Goal: Task Accomplishment & Management: Use online tool/utility

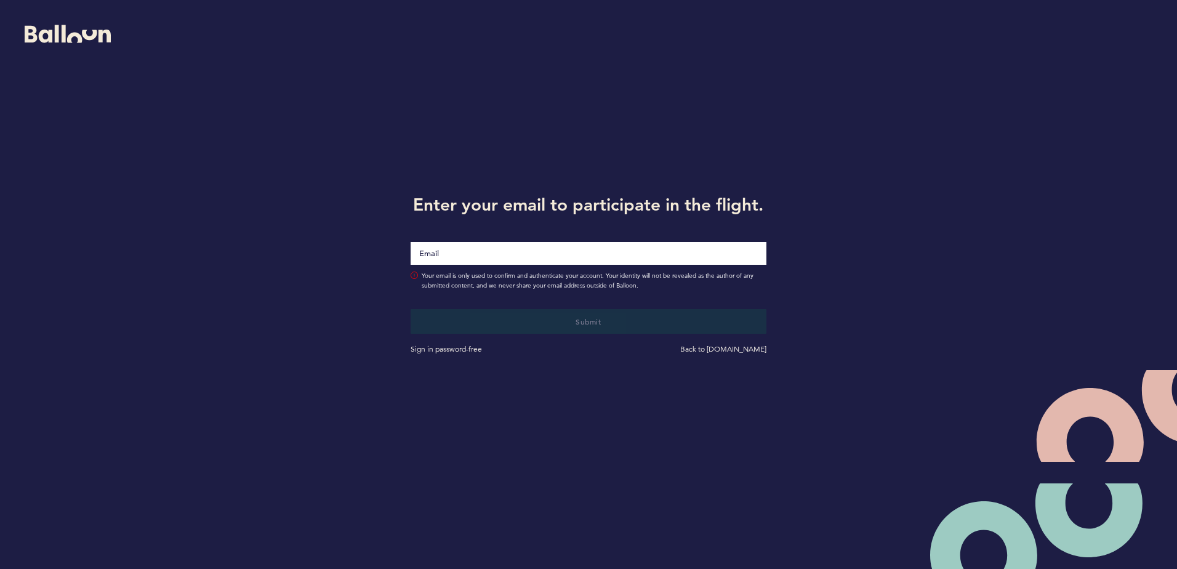
click at [497, 254] on input "Email" at bounding box center [588, 253] width 355 height 23
type input "[EMAIL_ADDRESS][DOMAIN_NAME]"
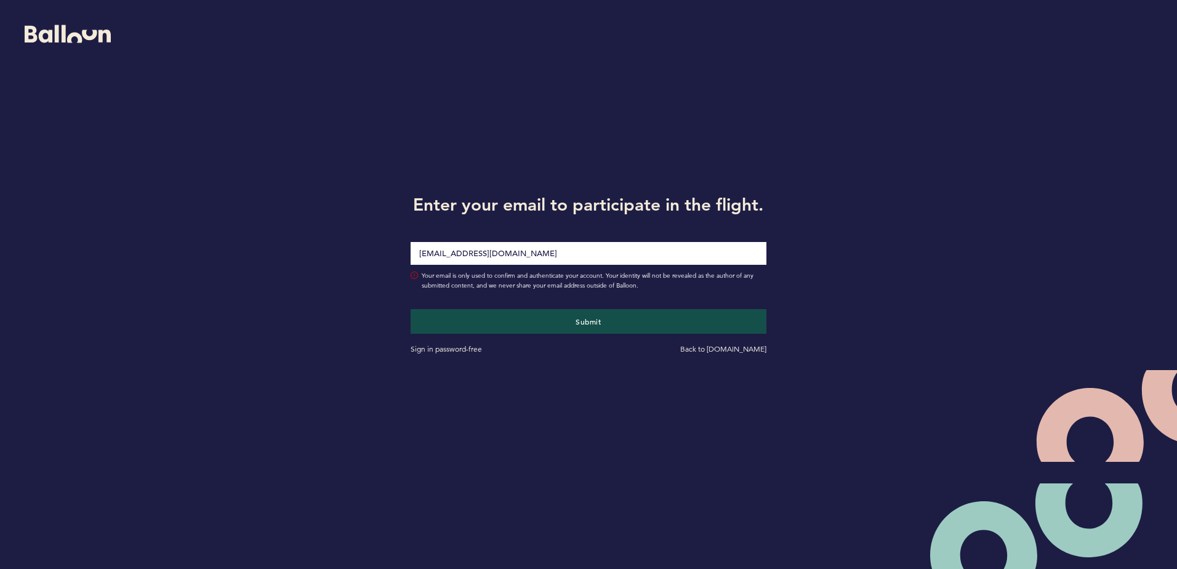
click at [508, 305] on div "Submit Sign in password-free Back to [DOMAIN_NAME]" at bounding box center [588, 323] width 374 height 65
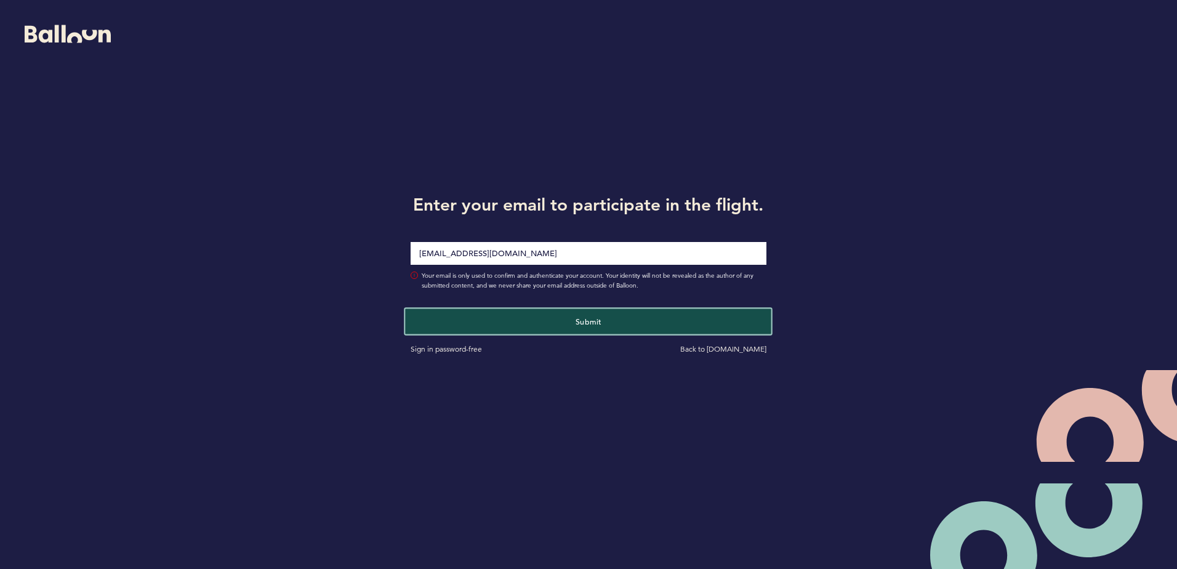
click at [544, 320] on button "Submit" at bounding box center [589, 320] width 366 height 25
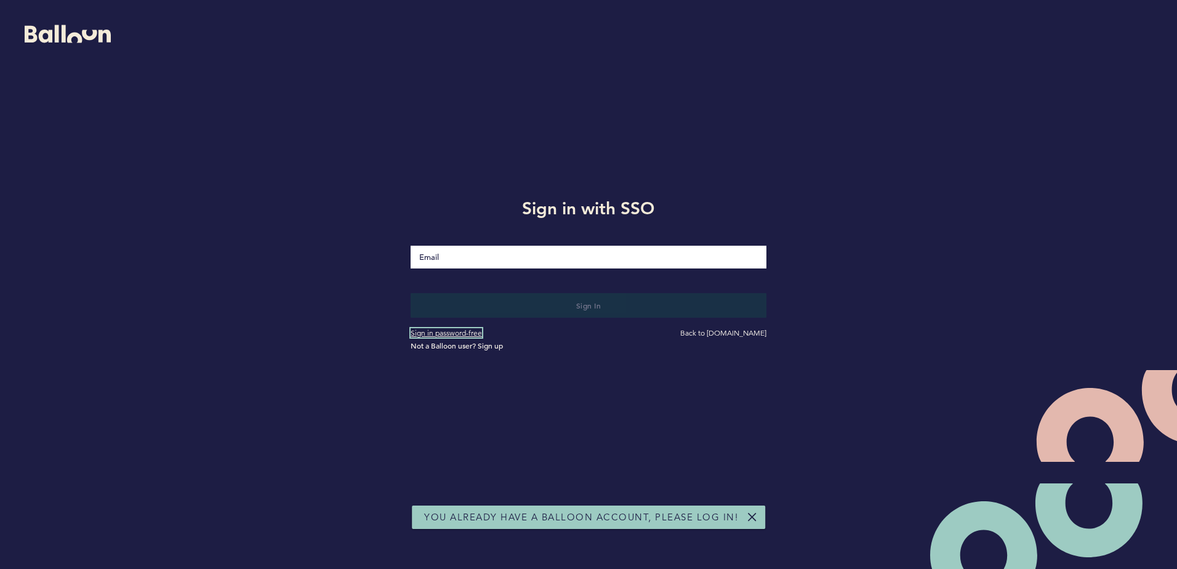
click at [470, 334] on link "Sign in password-free" at bounding box center [446, 332] width 71 height 9
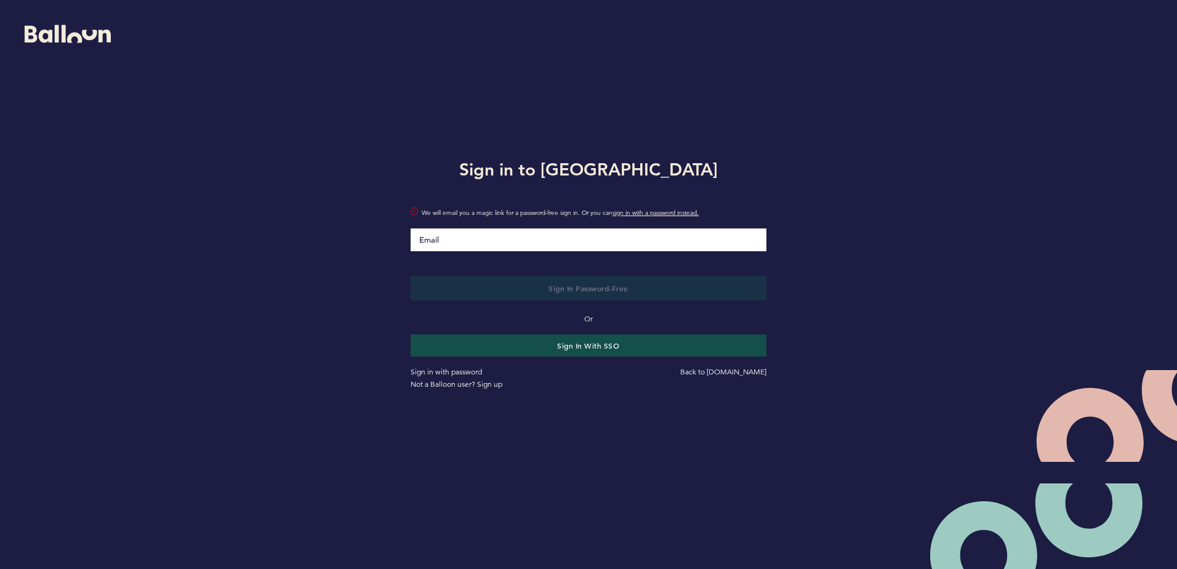
click at [473, 240] on input "Email" at bounding box center [588, 239] width 355 height 23
type input "[EMAIL_ADDRESS][DOMAIN_NAME]"
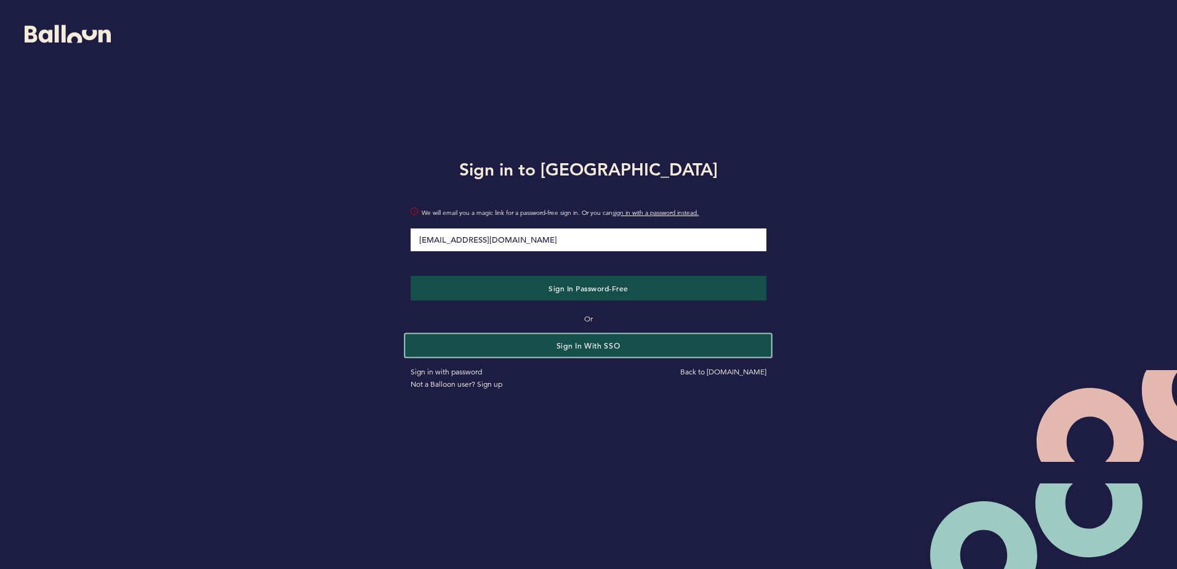
click at [556, 350] on button "Sign in with SSO" at bounding box center [589, 345] width 366 height 23
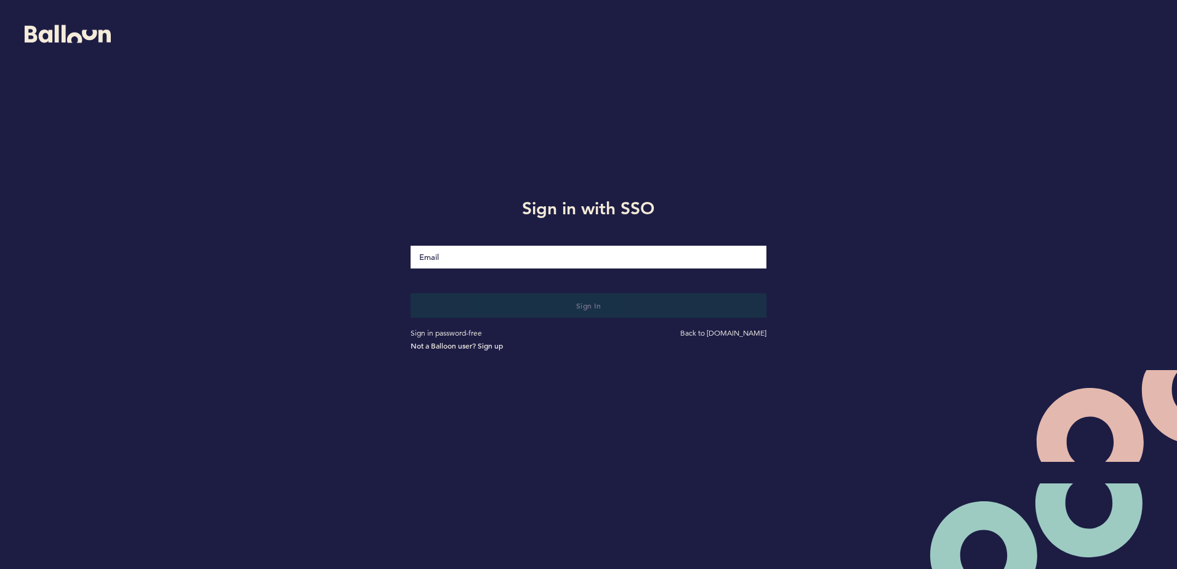
click at [505, 257] on input "Email" at bounding box center [588, 257] width 355 height 23
type input "[EMAIL_ADDRESS][DOMAIN_NAME]"
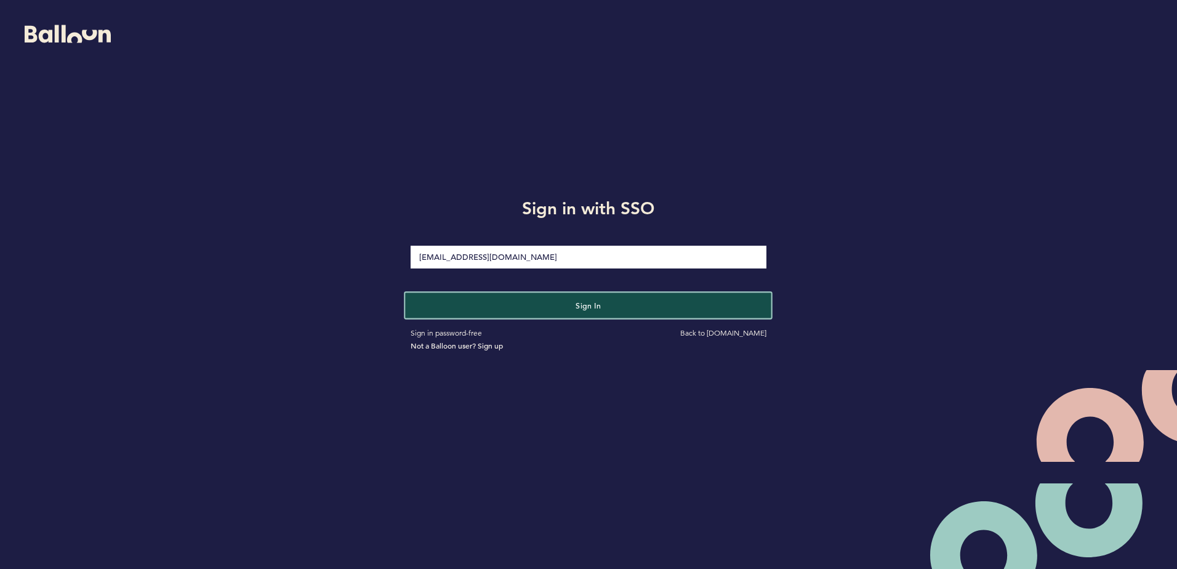
click at [517, 308] on button "Sign in" at bounding box center [589, 304] width 366 height 25
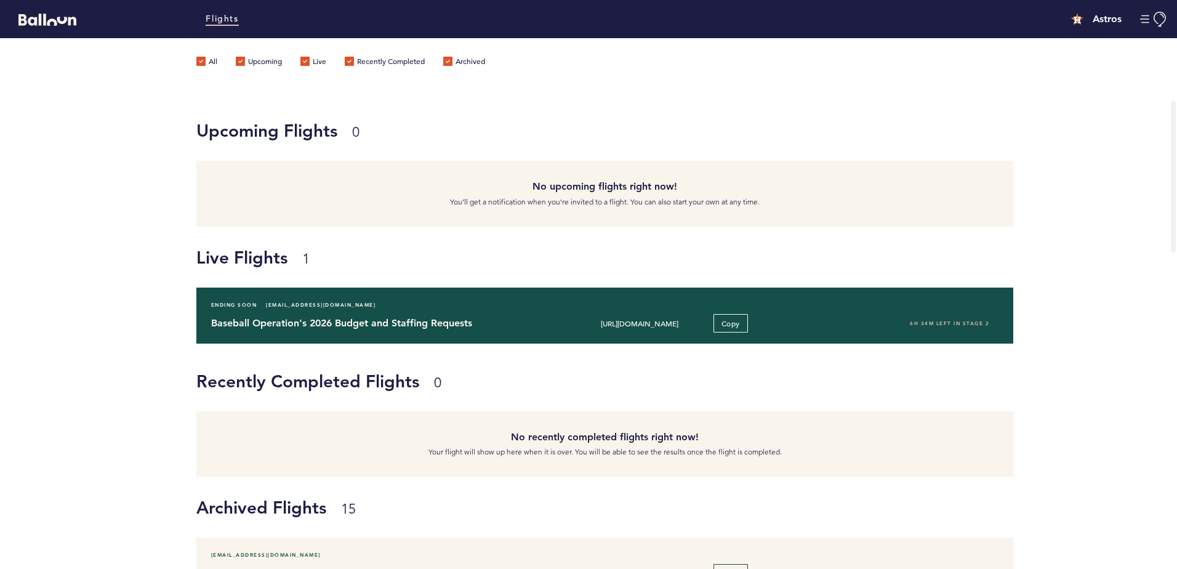
click at [412, 320] on h4 "Baseball Operation's 2026 Budget and Staffing Requests" at bounding box center [370, 323] width 318 height 15
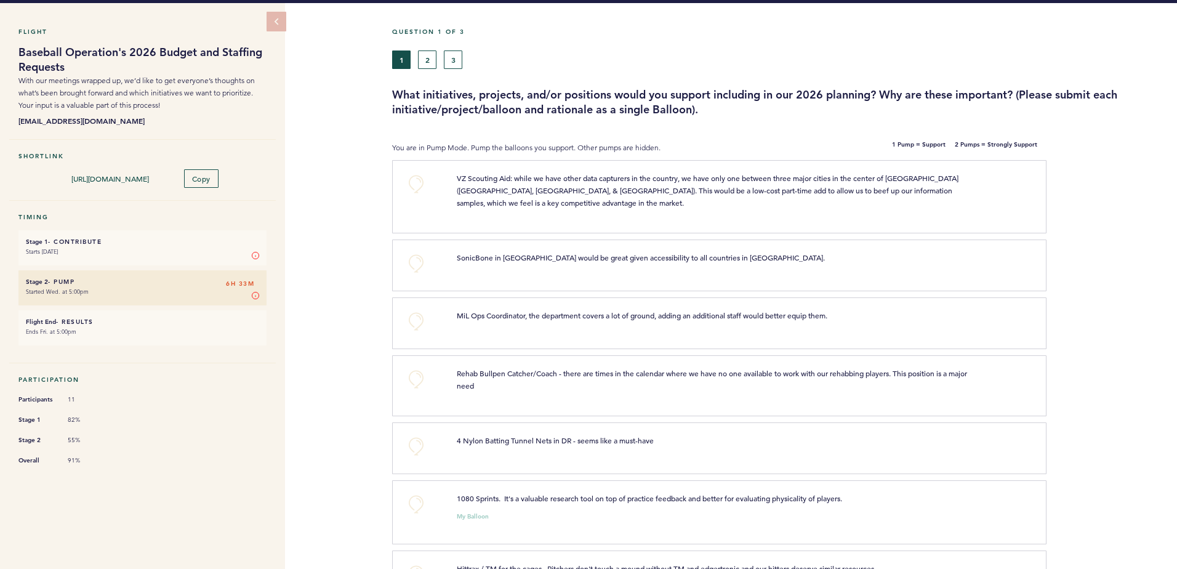
scroll to position [36, 0]
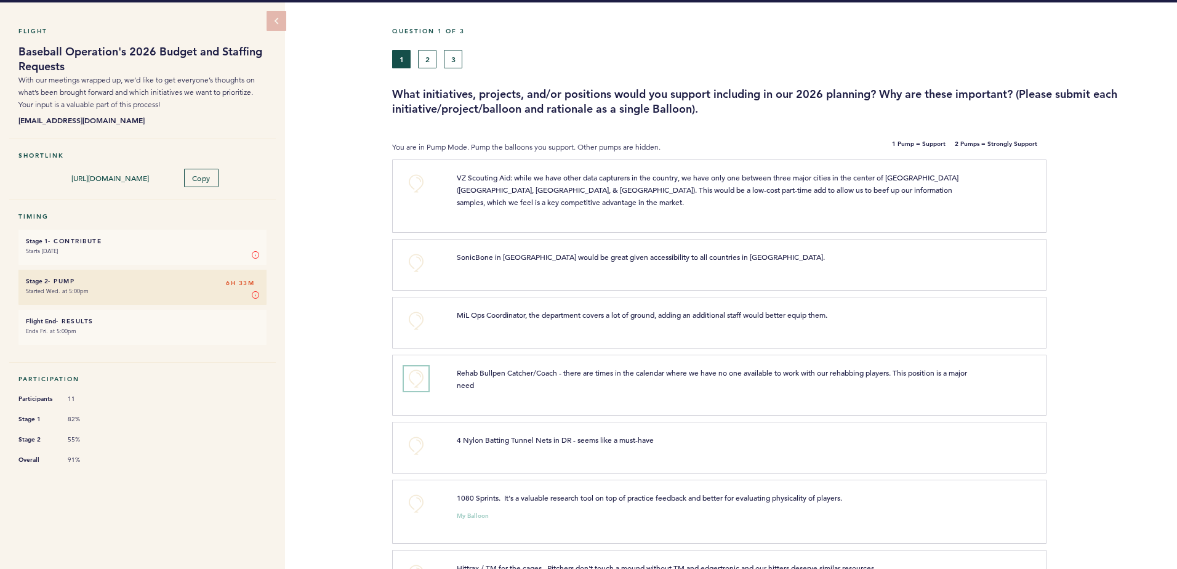
click at [414, 382] on button "+0" at bounding box center [416, 378] width 25 height 25
click at [414, 382] on span "+1" at bounding box center [416, 377] width 9 height 12
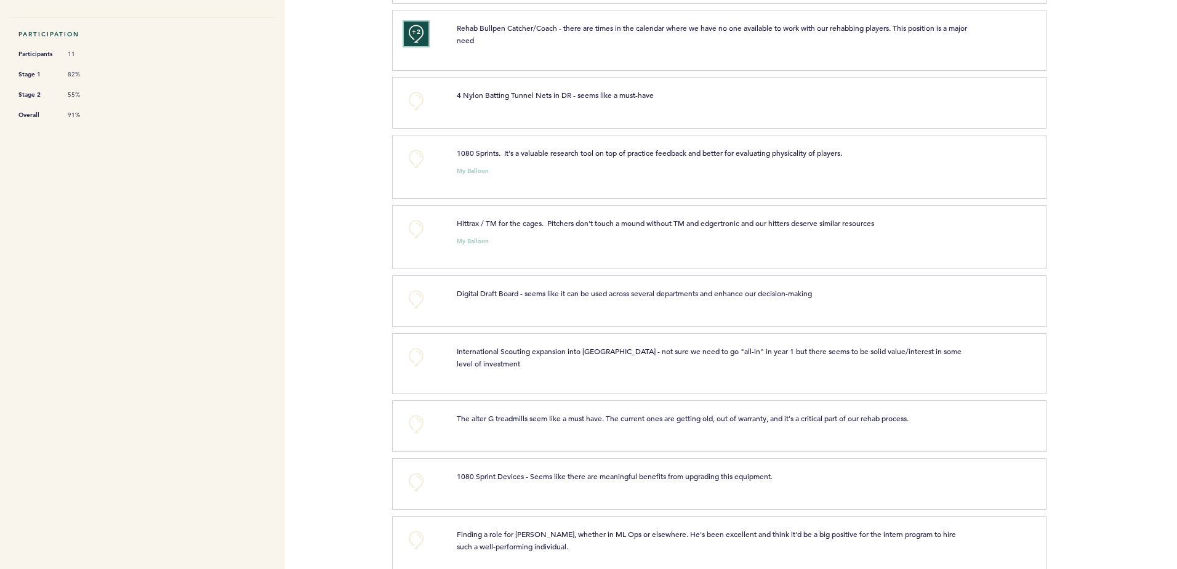
scroll to position [381, 0]
click at [422, 476] on button "+0" at bounding box center [416, 481] width 25 height 25
click at [422, 476] on button "+1" at bounding box center [416, 481] width 25 height 25
click at [419, 296] on button "+0" at bounding box center [416, 298] width 25 height 25
click at [419, 296] on span "+1" at bounding box center [416, 297] width 9 height 12
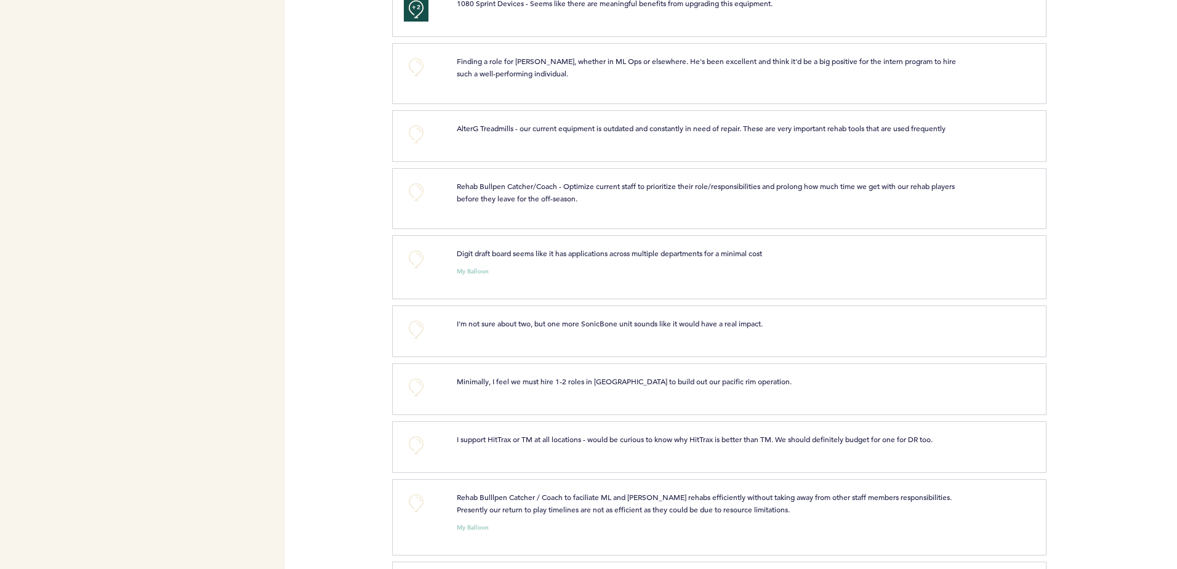
scroll to position [854, 0]
click at [416, 441] on button "+0" at bounding box center [416, 444] width 25 height 25
click at [416, 441] on span "+1" at bounding box center [416, 442] width 9 height 12
click at [422, 443] on button "+2" at bounding box center [416, 444] width 25 height 25
click at [415, 443] on button "+0" at bounding box center [416, 444] width 25 height 25
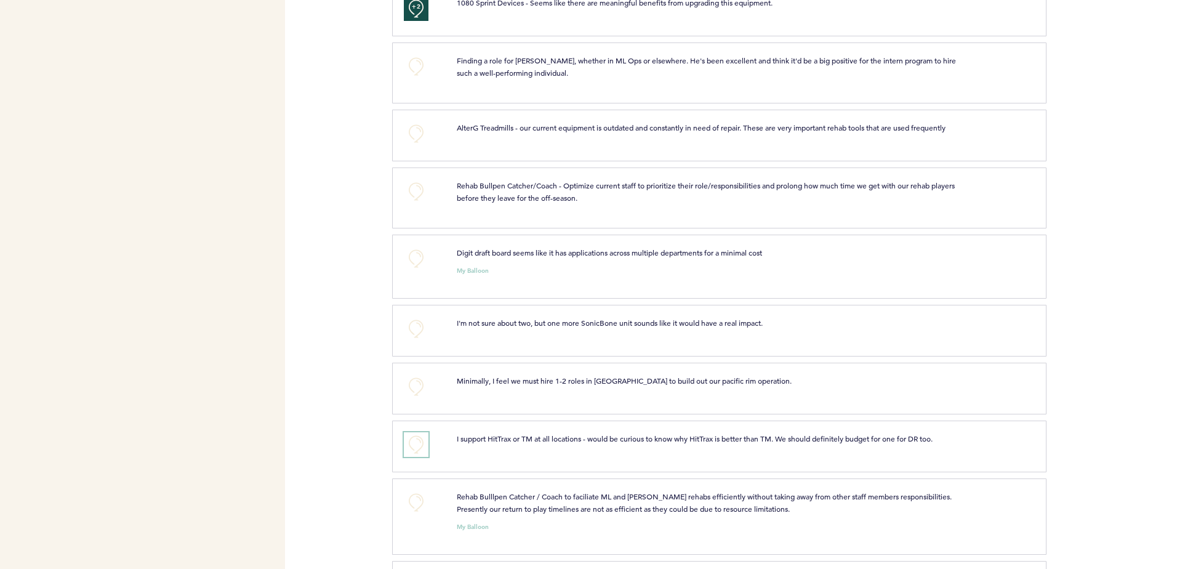
click at [0, 0] on span "+0" at bounding box center [0, 0] width 0 height 0
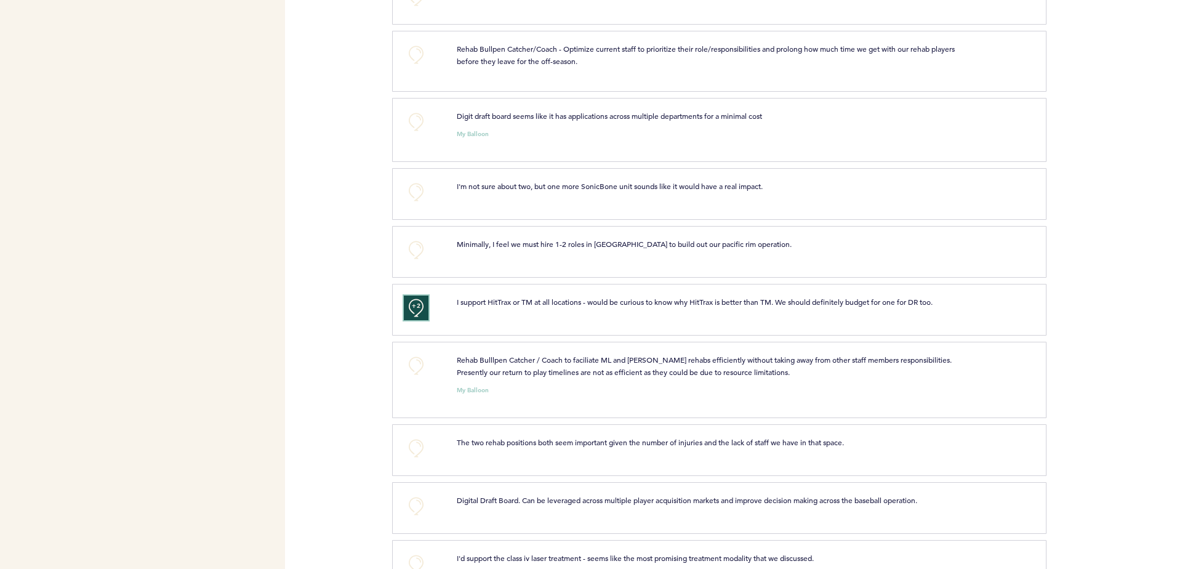
scroll to position [991, 0]
click at [417, 446] on button "+0" at bounding box center [416, 447] width 25 height 25
click at [0, 0] on span "+0" at bounding box center [0, 0] width 0 height 0
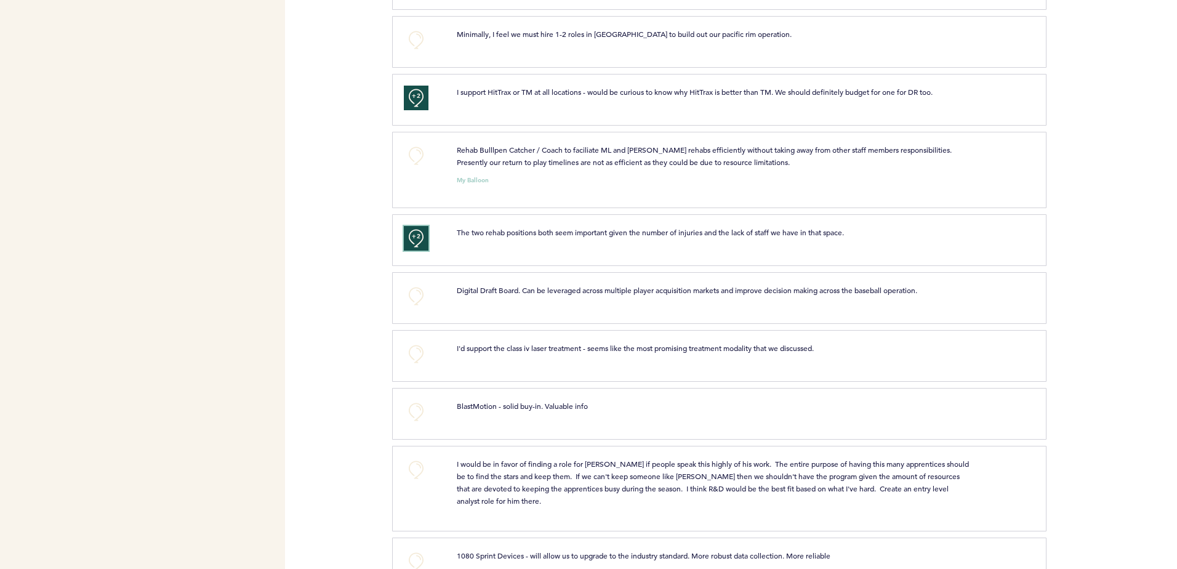
scroll to position [1201, 0]
click at [417, 404] on button "+0" at bounding box center [416, 411] width 25 height 25
click at [417, 404] on span "+1" at bounding box center [416, 409] width 9 height 12
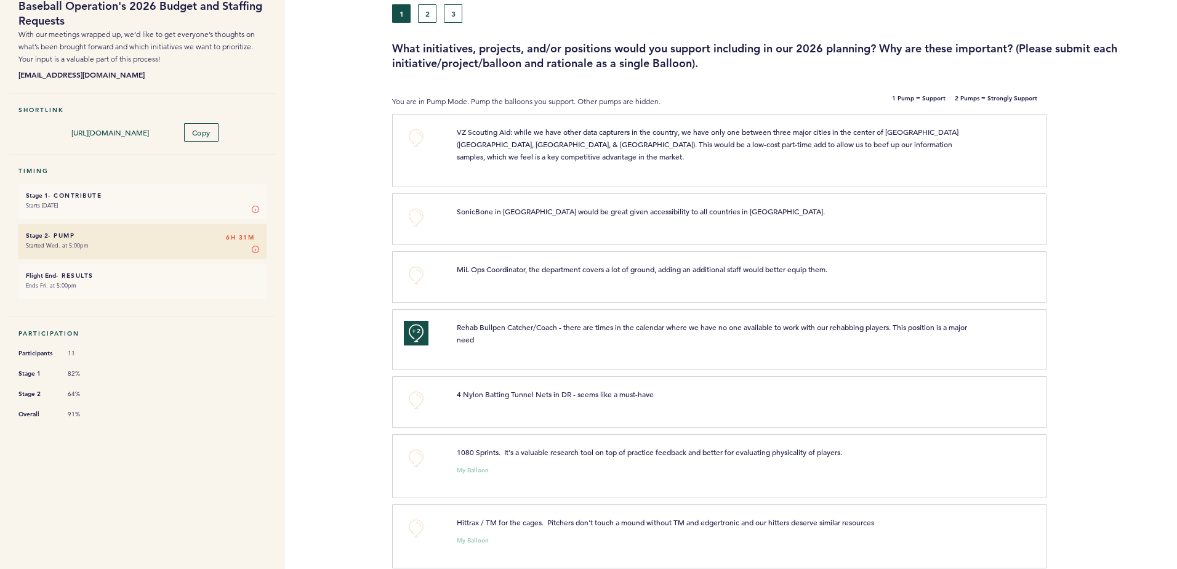
scroll to position [0, 0]
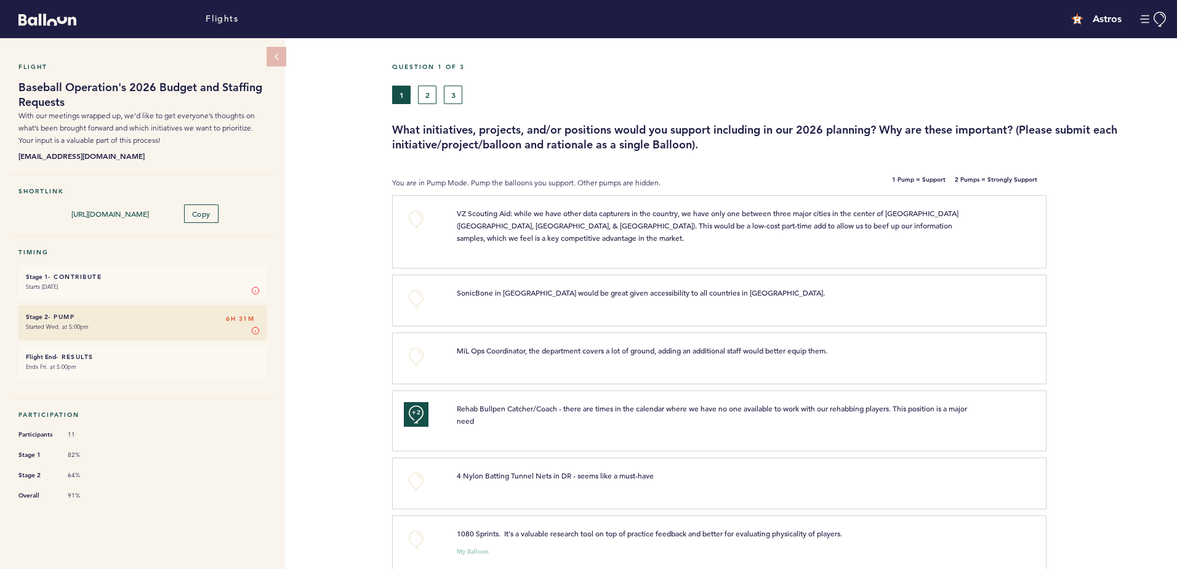
click at [425, 84] on div "Question 1 of 3" at bounding box center [780, 74] width 794 height 23
click at [425, 92] on button "2" at bounding box center [427, 95] width 18 height 18
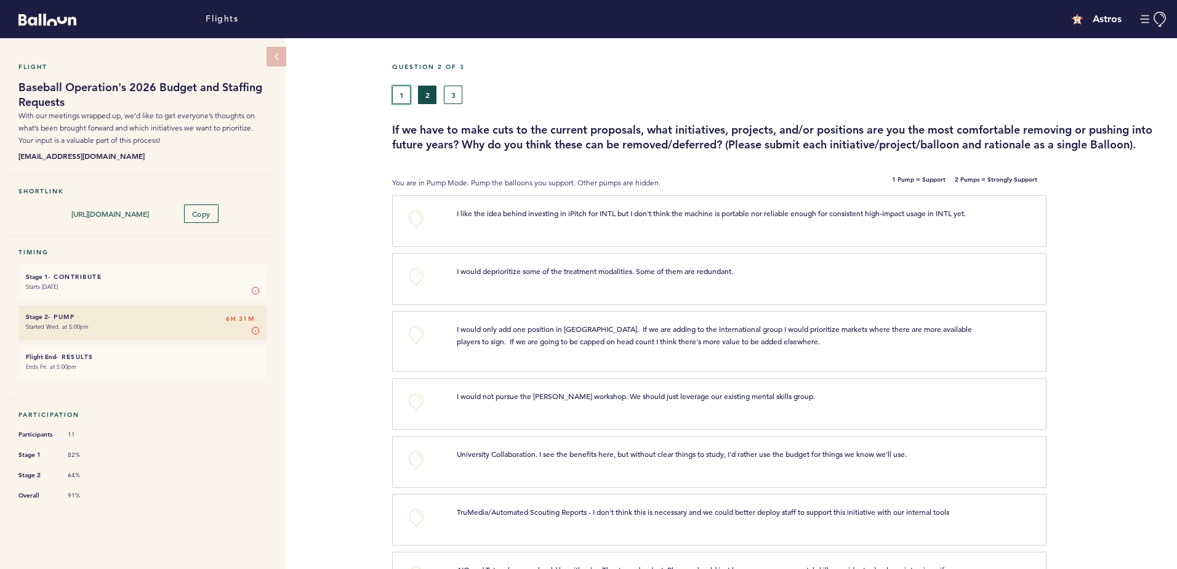
click at [406, 94] on button "1" at bounding box center [401, 95] width 18 height 18
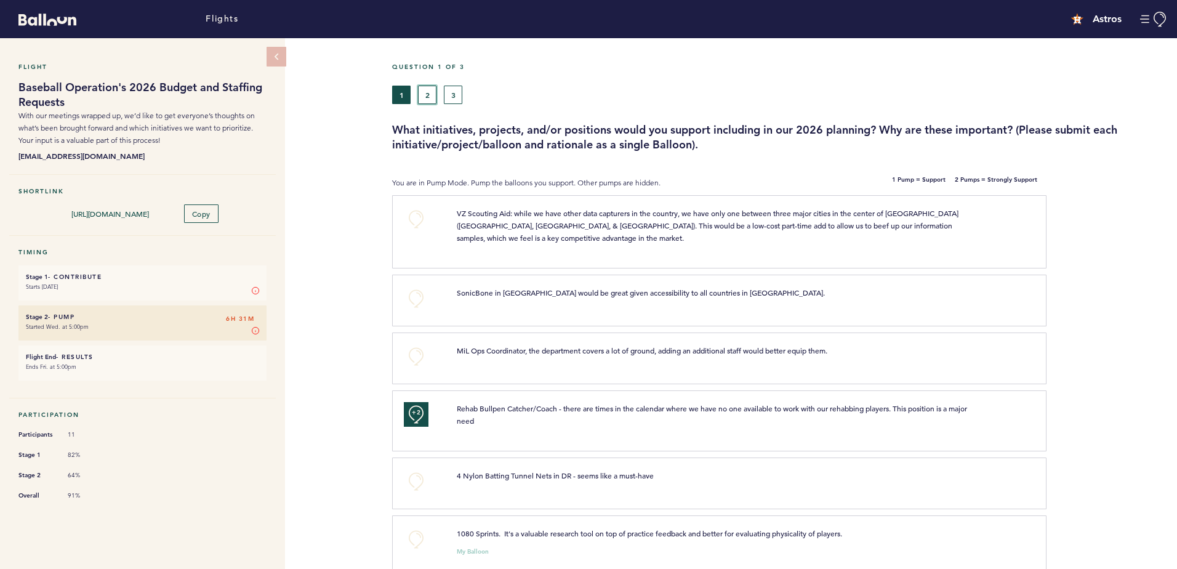
click at [424, 95] on button "2" at bounding box center [427, 95] width 18 height 18
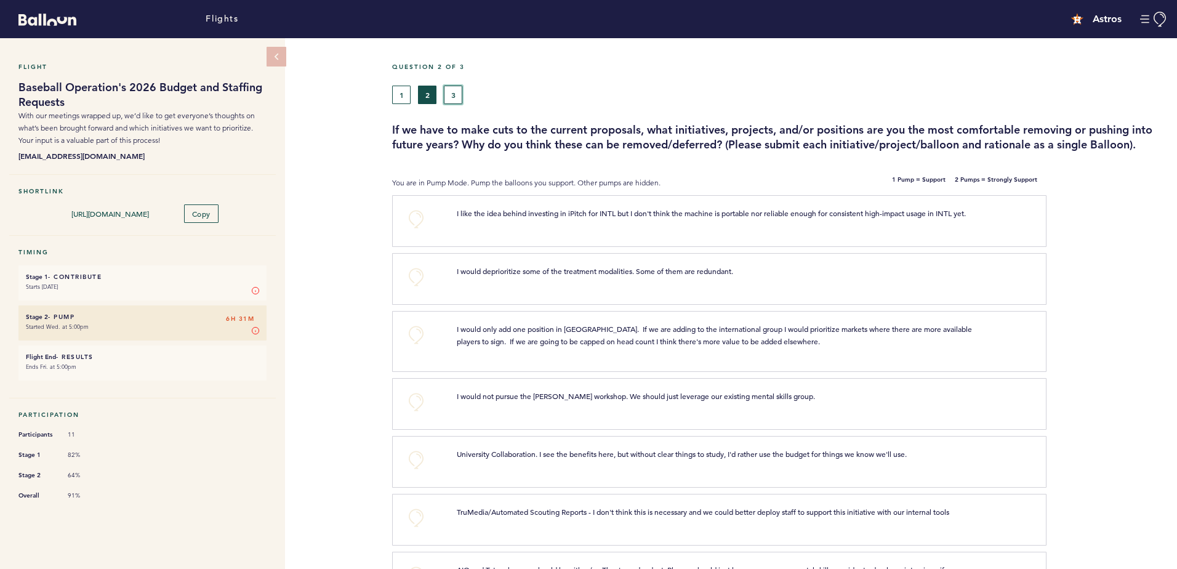
click at [455, 92] on button "3" at bounding box center [453, 95] width 18 height 18
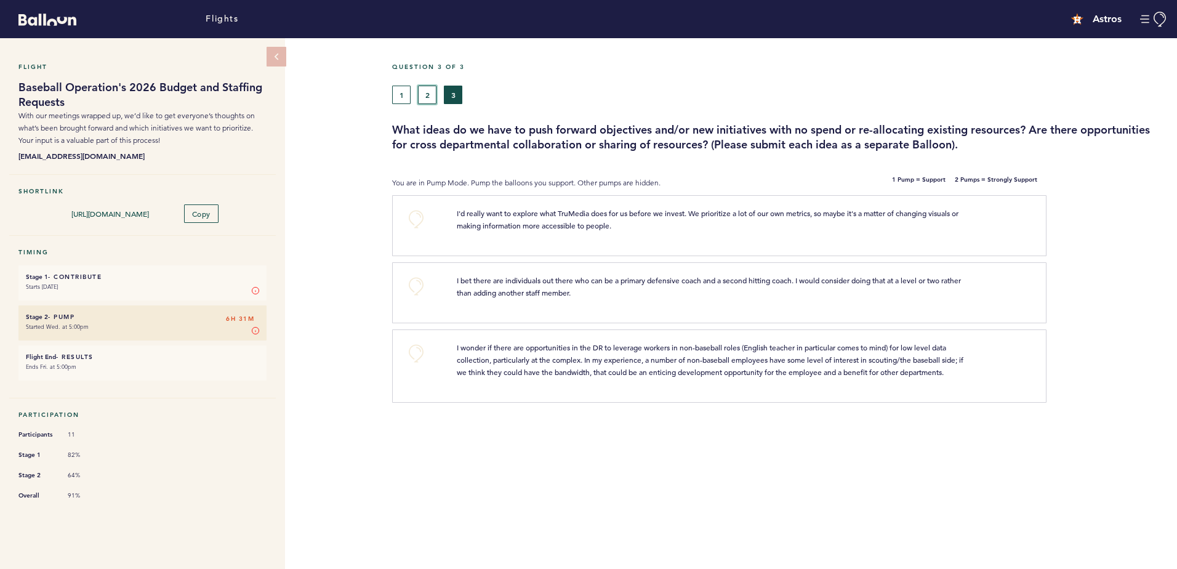
click at [427, 94] on button "2" at bounding box center [427, 95] width 18 height 18
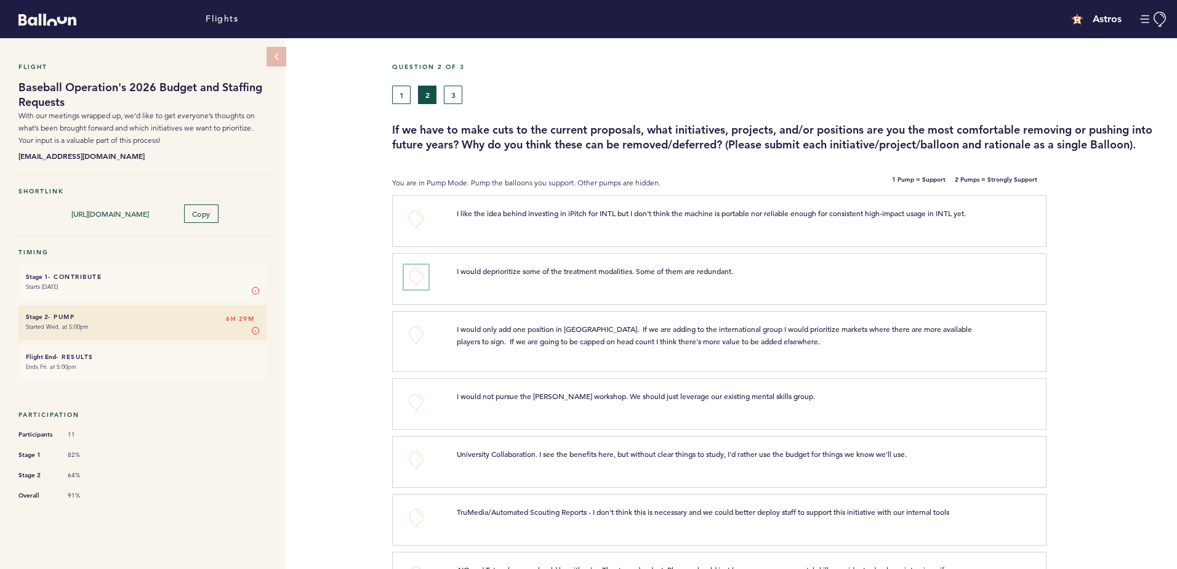
click at [412, 281] on button "+0" at bounding box center [416, 277] width 25 height 25
click at [420, 409] on button "+0" at bounding box center [416, 402] width 25 height 25
click at [420, 406] on span "+1" at bounding box center [416, 400] width 9 height 12
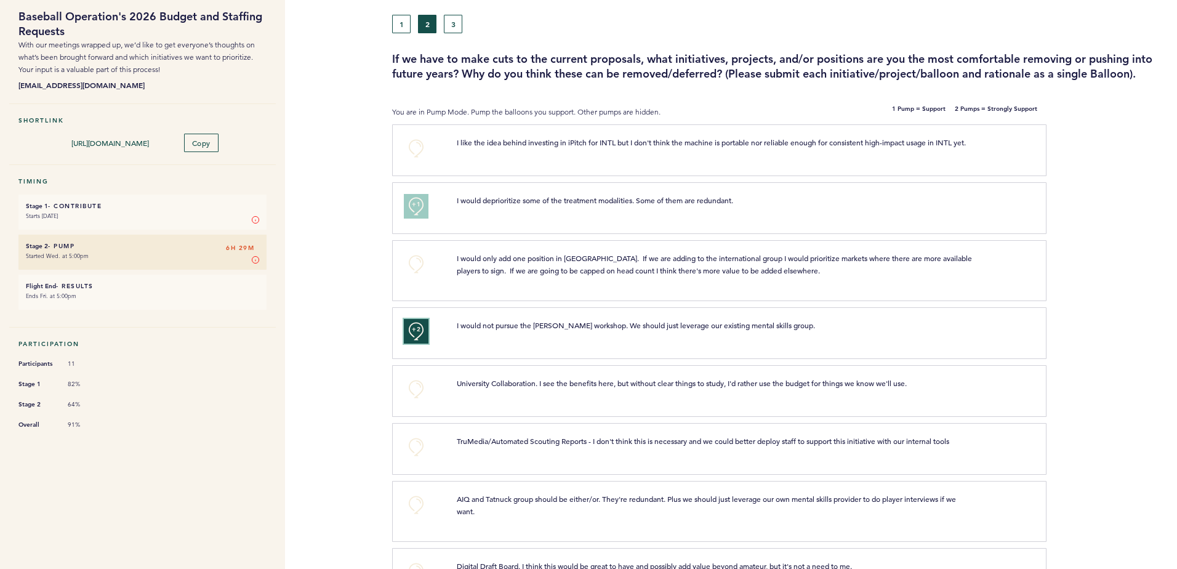
scroll to position [71, 0]
click at [414, 395] on button "+0" at bounding box center [416, 388] width 25 height 25
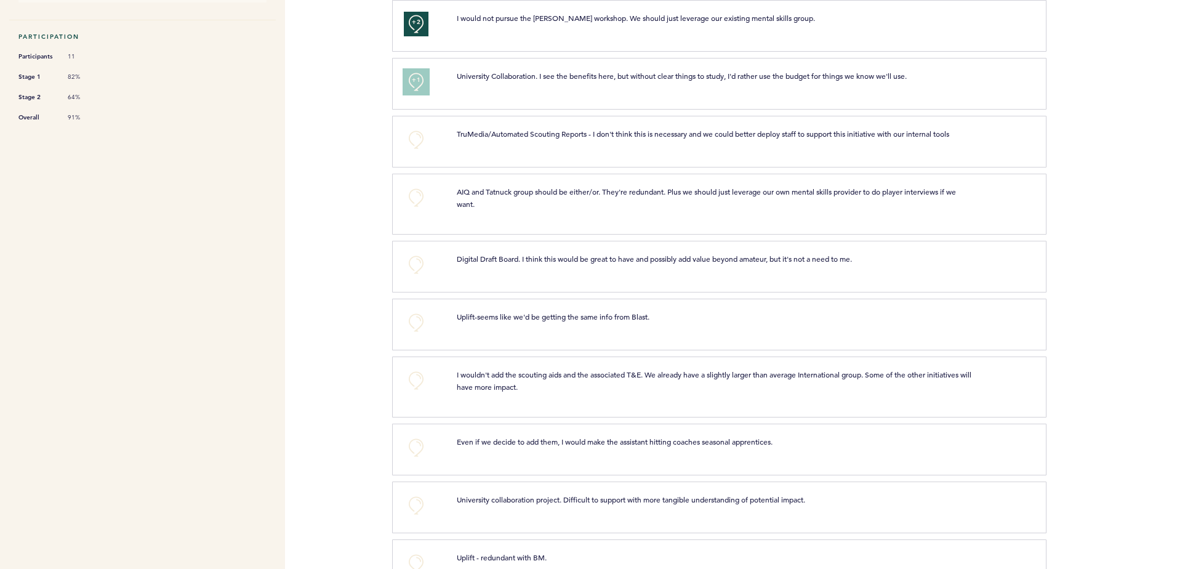
scroll to position [379, 0]
click at [420, 389] on button "+0" at bounding box center [416, 379] width 25 height 25
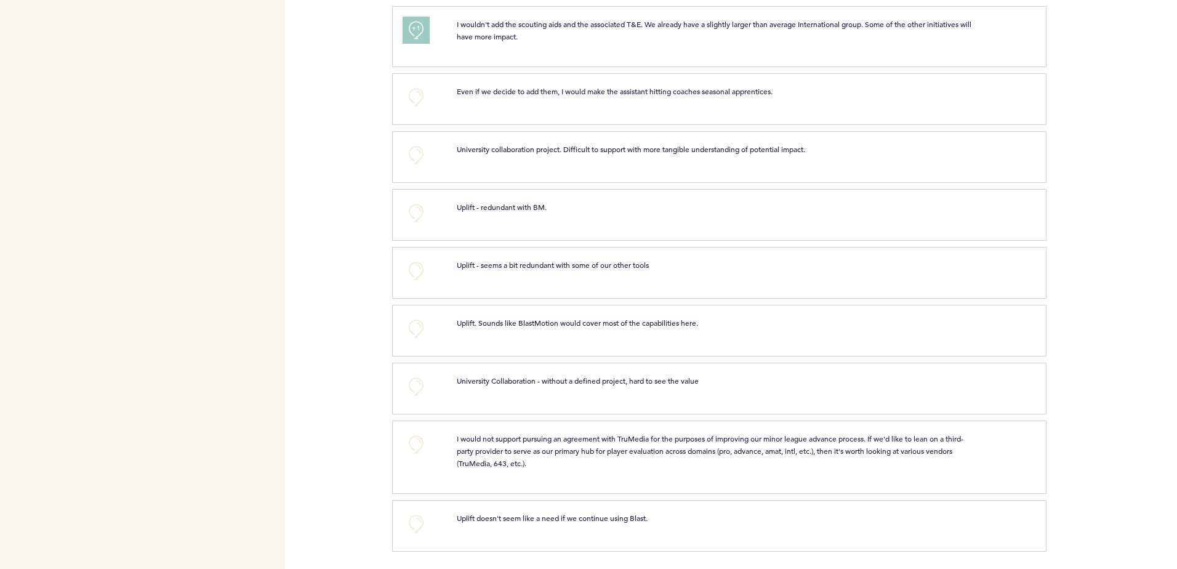
scroll to position [738, 0]
click at [414, 387] on button "+0" at bounding box center [416, 385] width 25 height 25
click at [414, 387] on span "+1" at bounding box center [416, 383] width 9 height 12
click at [414, 387] on span "+2" at bounding box center [416, 383] width 9 height 12
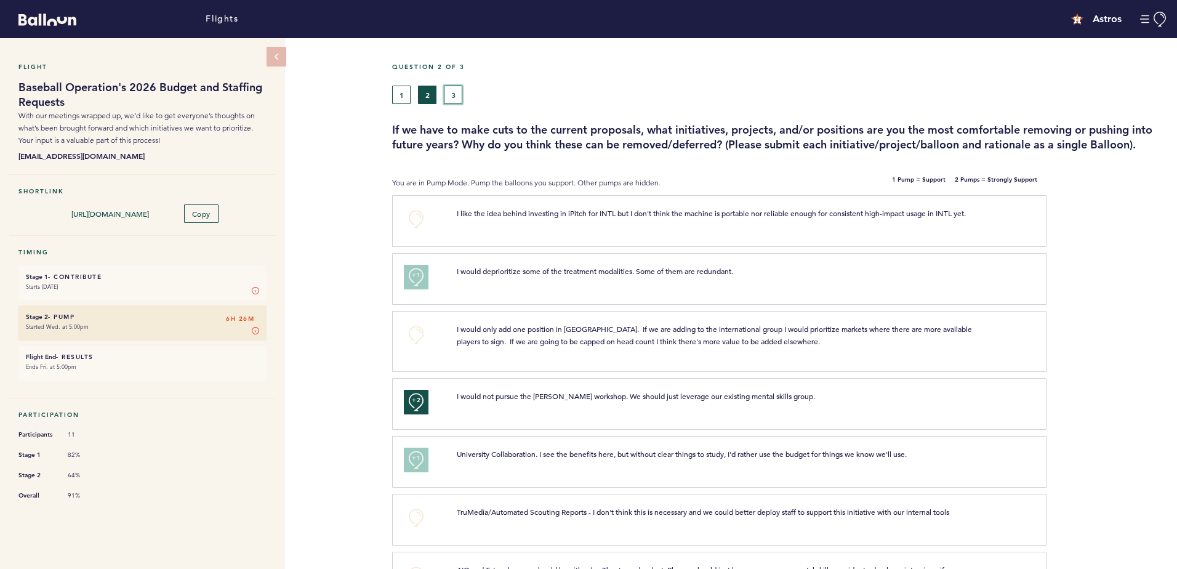
click at [448, 92] on button "3" at bounding box center [453, 95] width 18 height 18
